Goal: Understand process/instructions

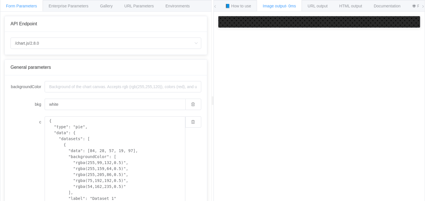
click at [423, 16] on html "Form Parameters Enterprise Parameters Gallery URL Parameters Environments API E…" at bounding box center [212, 100] width 425 height 201
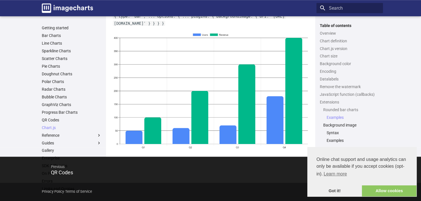
scroll to position [2736, 0]
